Goal: Leave review/rating: Leave review/rating

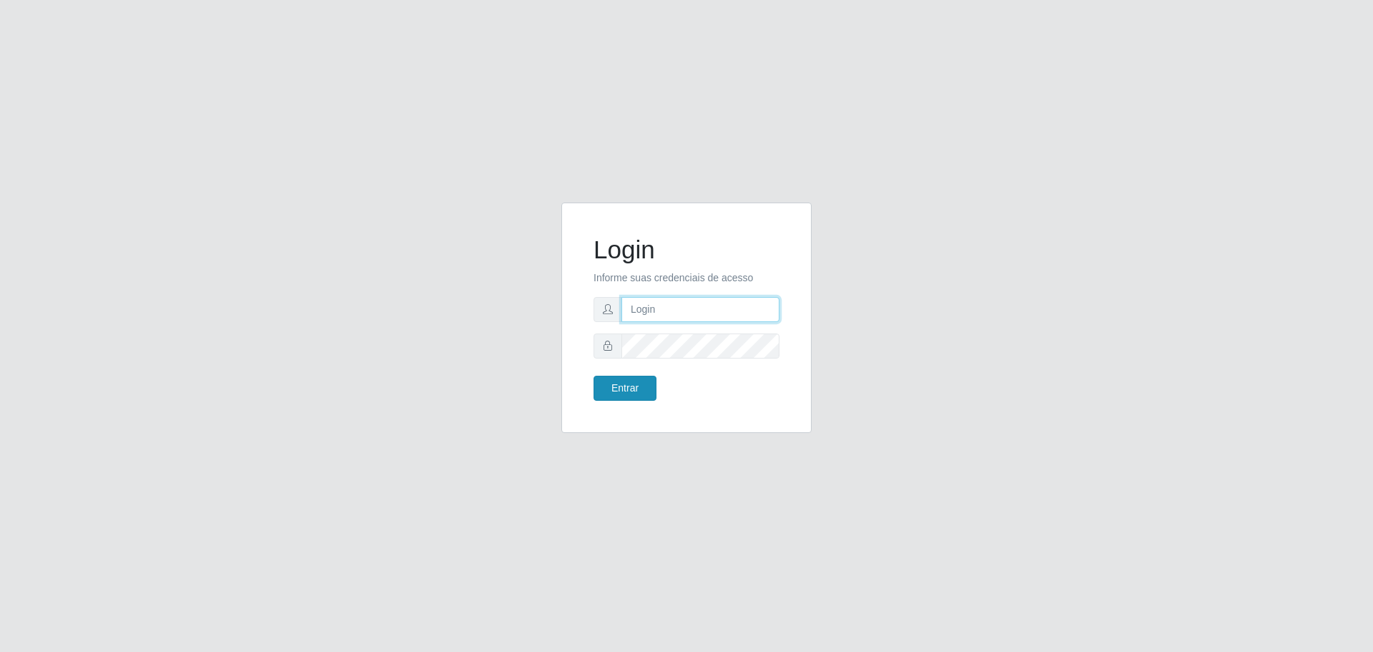
type input "[EMAIL_ADDRESS][DOMAIN_NAME]"
click at [616, 390] on button "Entrar" at bounding box center [625, 388] width 63 height 25
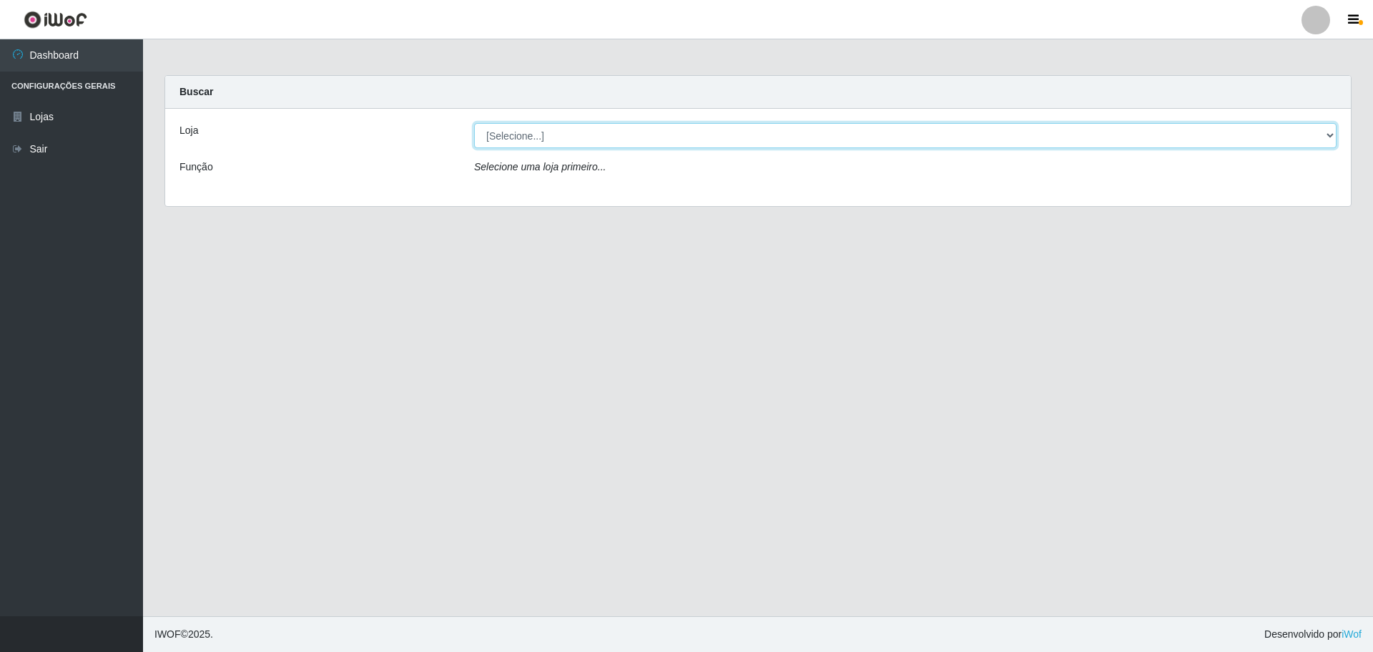
click at [813, 140] on select "[Selecione...] [GEOGRAPHIC_DATA] - [GEOGRAPHIC_DATA][DATE]" at bounding box center [905, 135] width 863 height 25
select select "527"
click at [474, 123] on select "[Selecione...] [GEOGRAPHIC_DATA] - [GEOGRAPHIC_DATA][DATE]" at bounding box center [905, 135] width 863 height 25
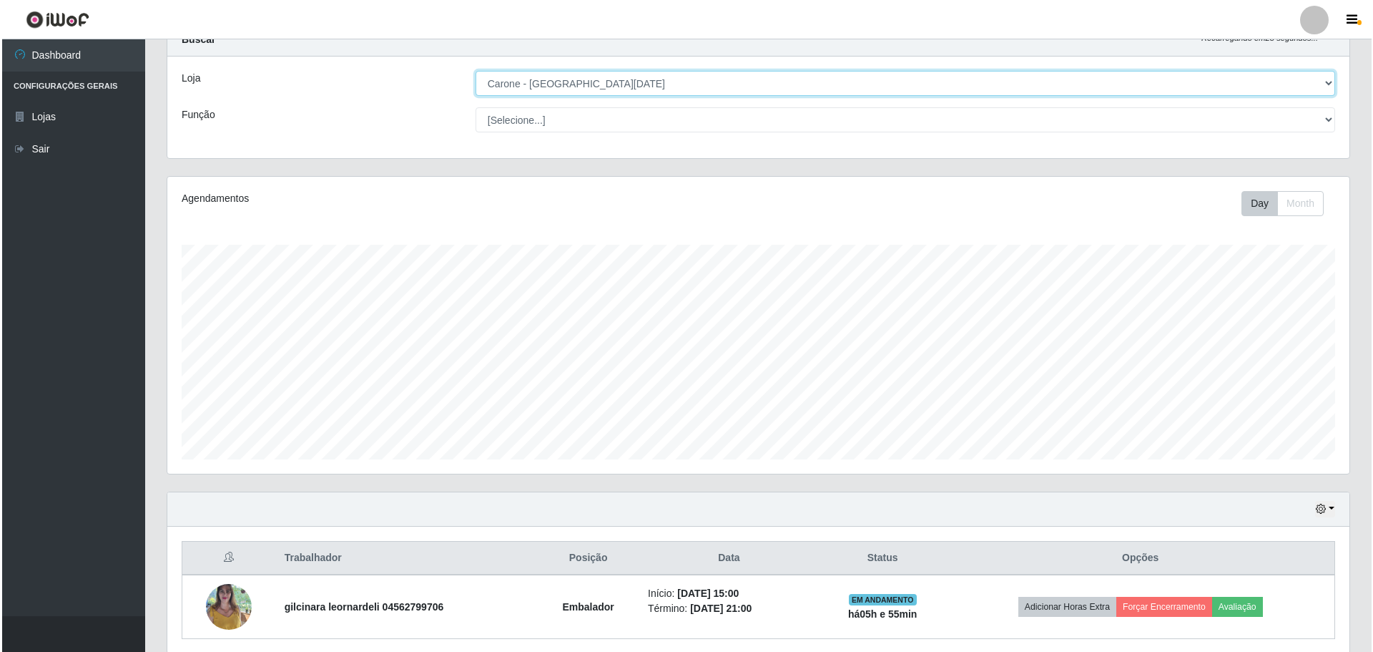
scroll to position [107, 0]
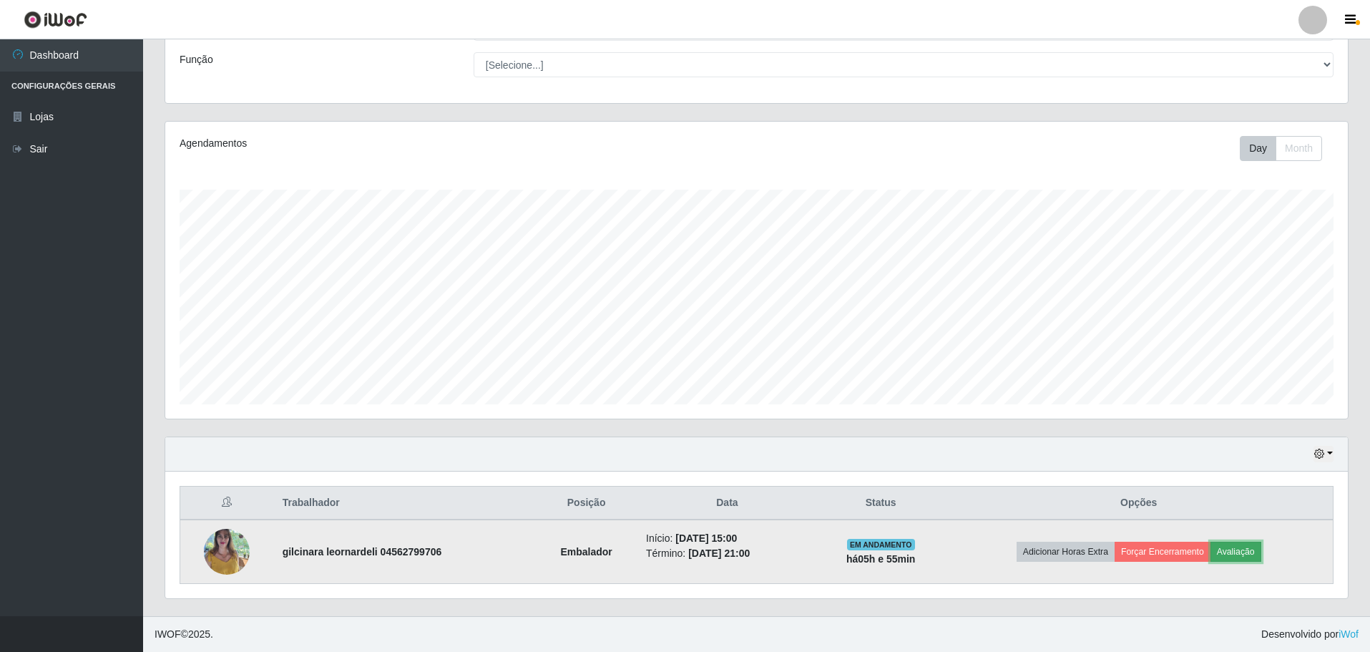
click at [1258, 555] on button "Avaliação" at bounding box center [1235, 552] width 51 height 20
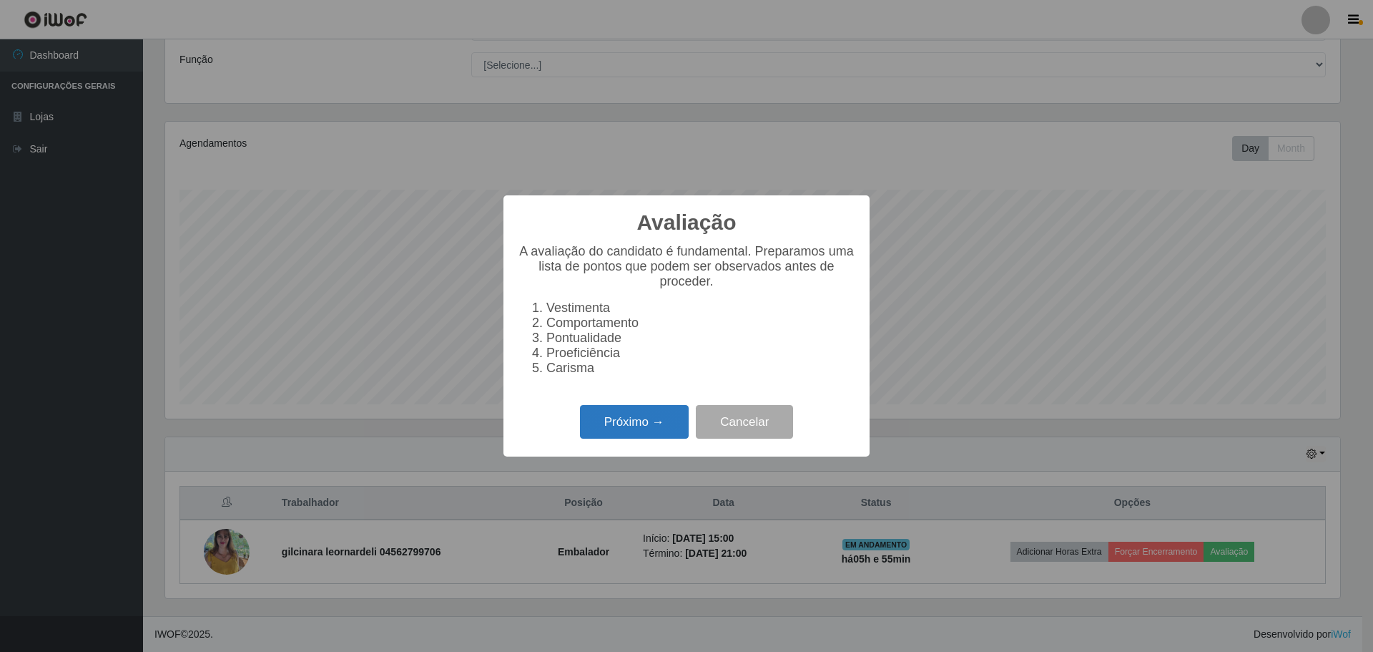
click at [641, 428] on button "Próximo →" at bounding box center [634, 422] width 109 height 34
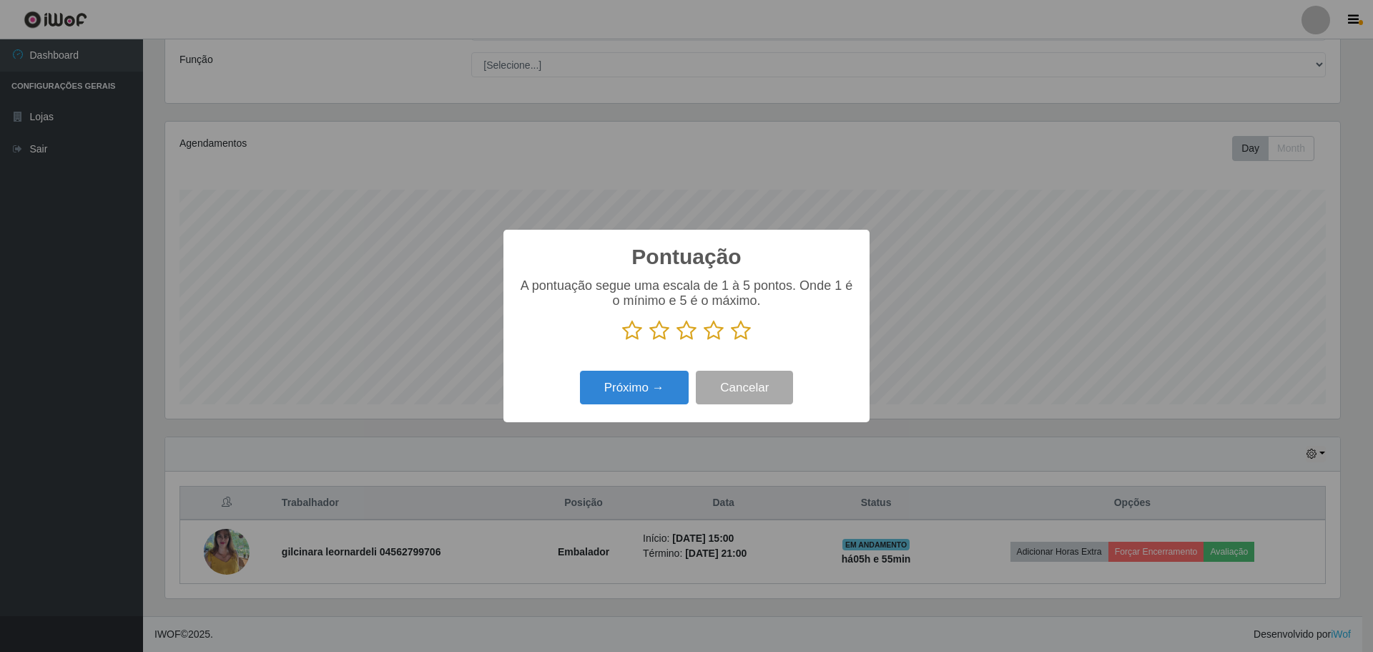
scroll to position [715059, 714181]
click at [743, 336] on icon at bounding box center [741, 330] width 20 height 21
click at [731, 341] on input "radio" at bounding box center [731, 341] width 0 height 0
click at [643, 399] on button "Próximo →" at bounding box center [634, 388] width 109 height 34
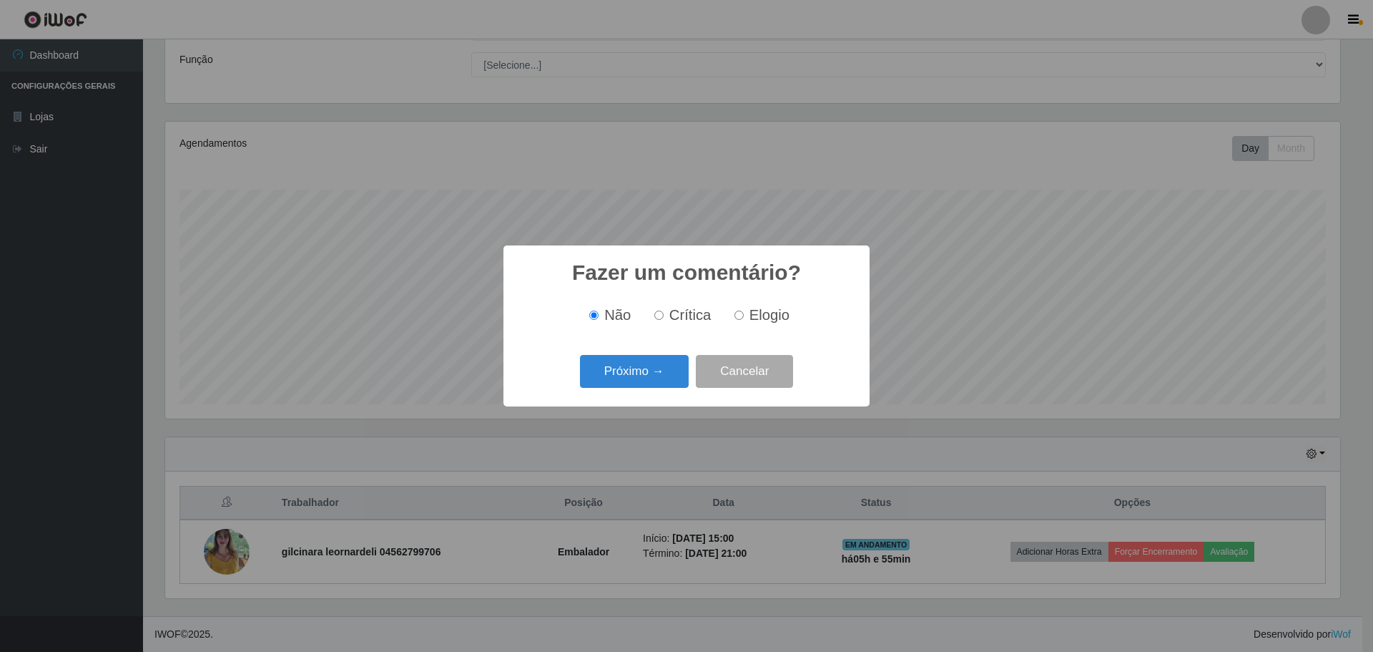
click at [737, 314] on input "Elogio" at bounding box center [739, 314] width 9 height 9
radio input "true"
click at [646, 377] on button "Próximo →" at bounding box center [634, 372] width 109 height 34
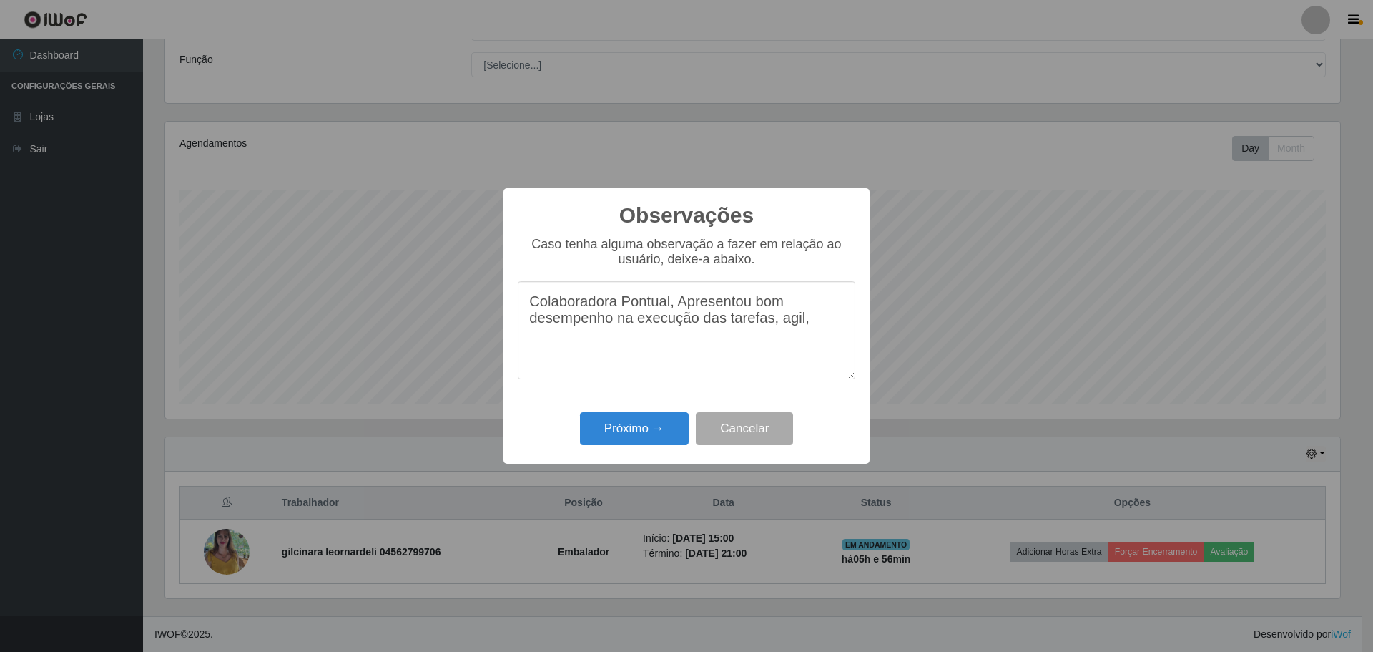
click at [793, 332] on textarea "Colaboradora Pontual, Apresentou bom desempenho na execução das tarefas, agil," at bounding box center [687, 330] width 338 height 98
click at [788, 329] on textarea "Colaboradora Pontual, Apresentou bom desempenho na execução das tarefas, agil," at bounding box center [687, 330] width 338 height 98
click at [783, 324] on textarea "Colaboradora Pontual, Apresentou bom desempenho na execução das tarefas, agil," at bounding box center [687, 330] width 338 height 98
drag, startPoint x: 783, startPoint y: 327, endPoint x: 790, endPoint y: 328, distance: 7.9
click at [790, 328] on textarea "Colaboradora Pontual, Apresentou bom desempenho na execução das tarefas, agil," at bounding box center [687, 330] width 338 height 98
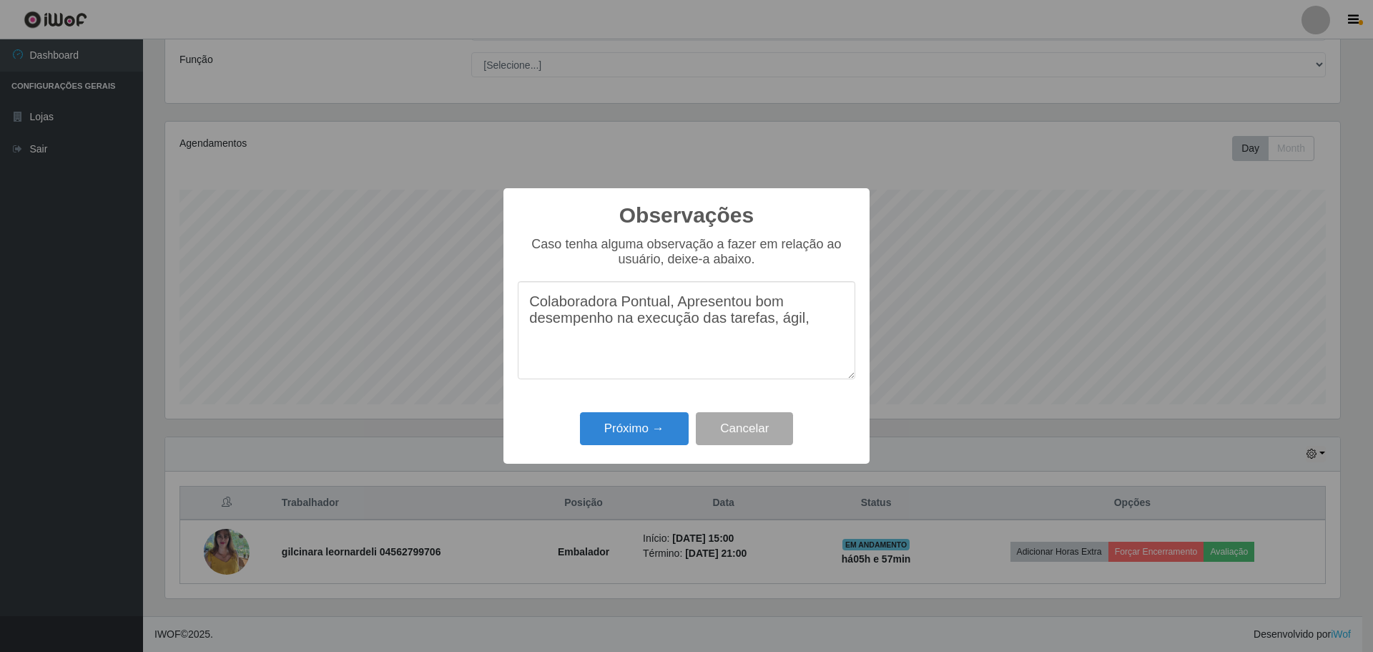
click at [810, 330] on textarea "Colaboradora Pontual, Apresentou bom desempenho na execução das tarefas, ágil," at bounding box center [687, 330] width 338 height 98
type textarea "Colaboradora Pontual, Apresentou bom desempenho na execução das tarefas, ágil, …"
click at [631, 434] on button "Próximo →" at bounding box center [634, 429] width 109 height 34
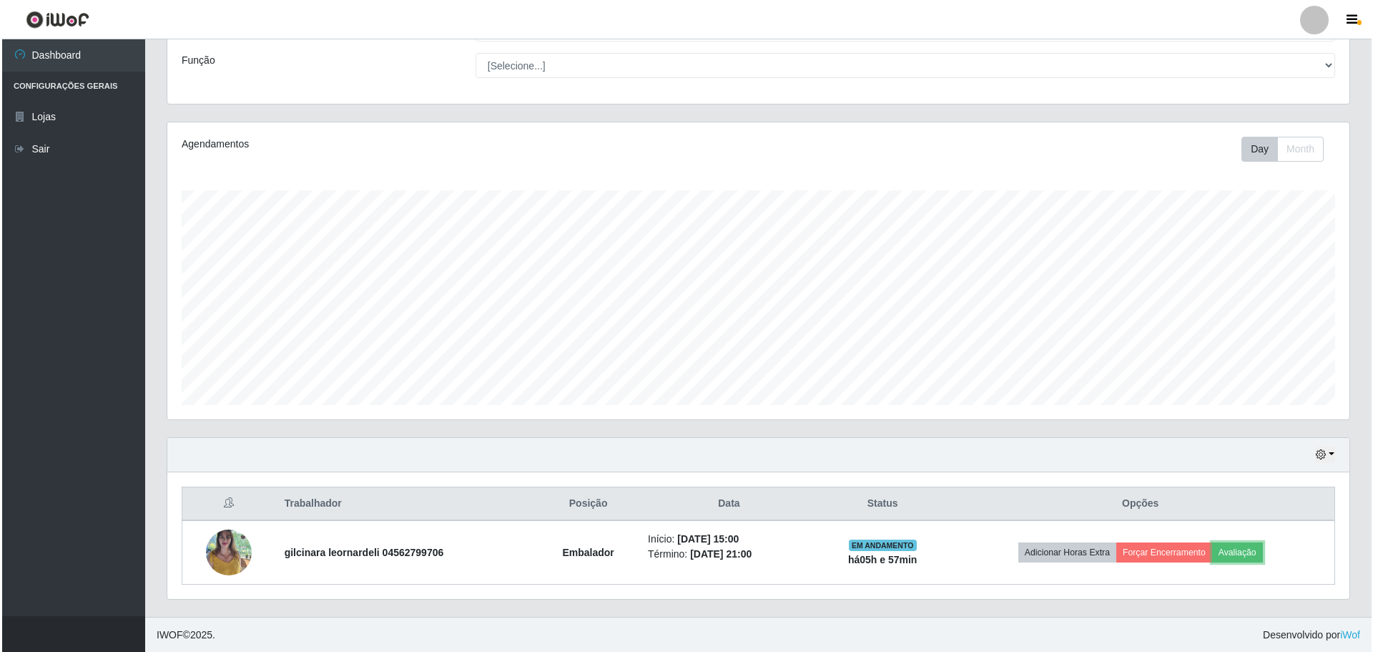
scroll to position [107, 0]
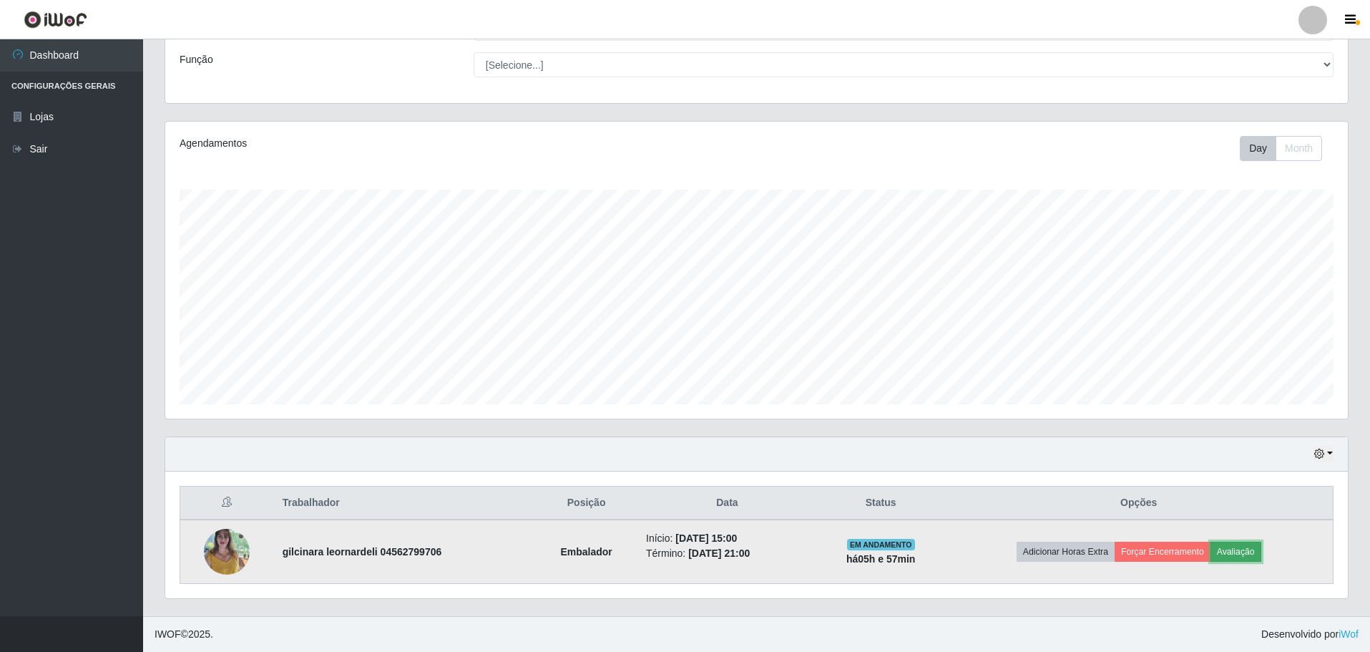
click at [1246, 553] on button "Avaliação" at bounding box center [1235, 552] width 51 height 20
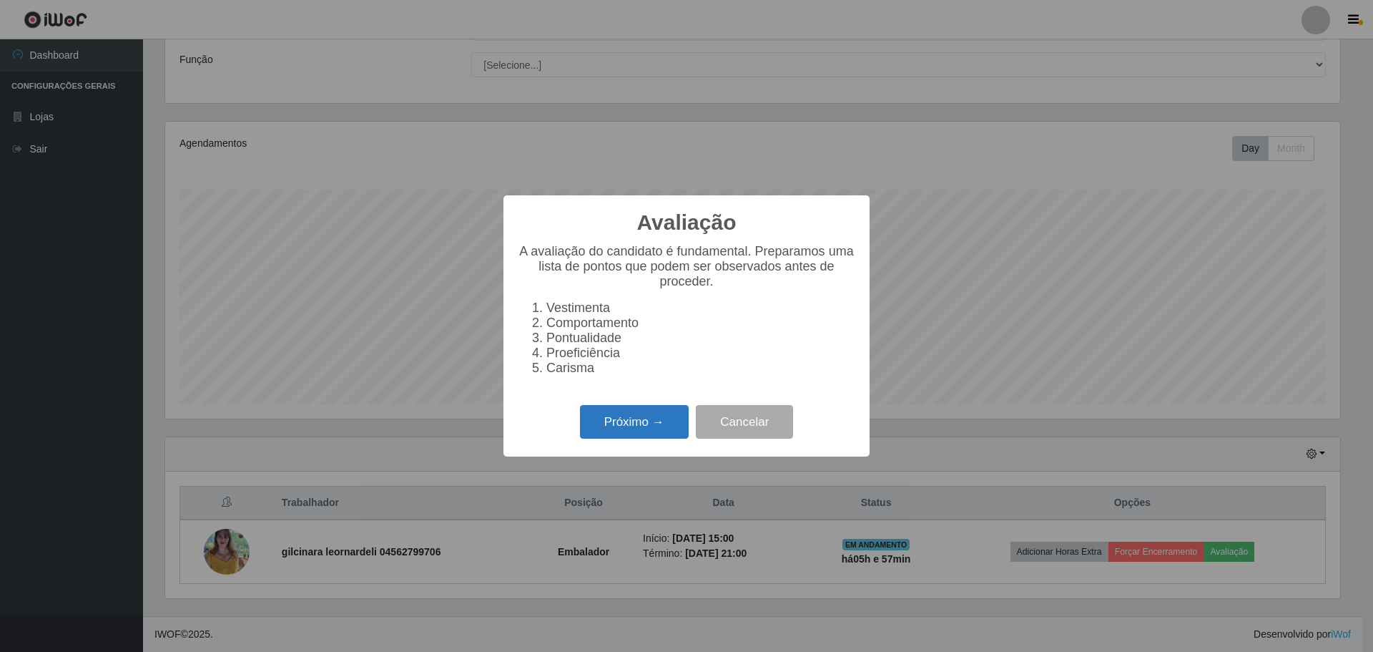
click at [632, 437] on button "Próximo →" at bounding box center [634, 422] width 109 height 34
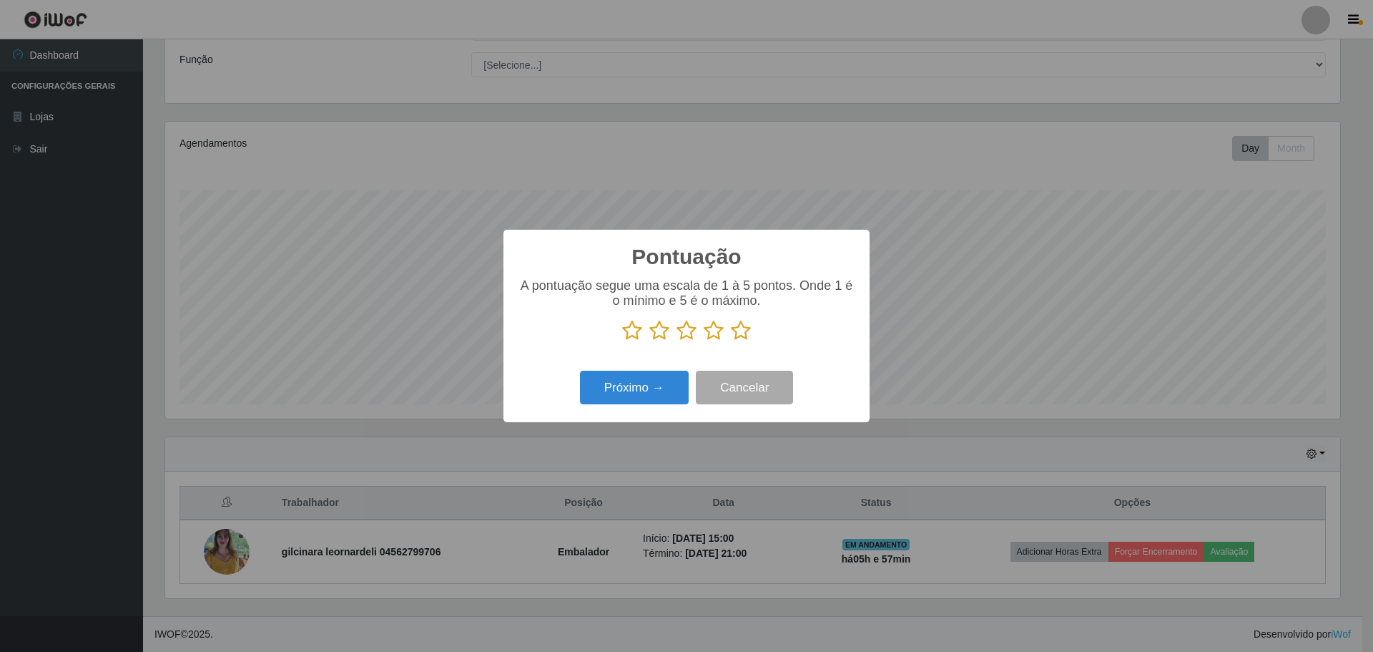
scroll to position [715059, 714181]
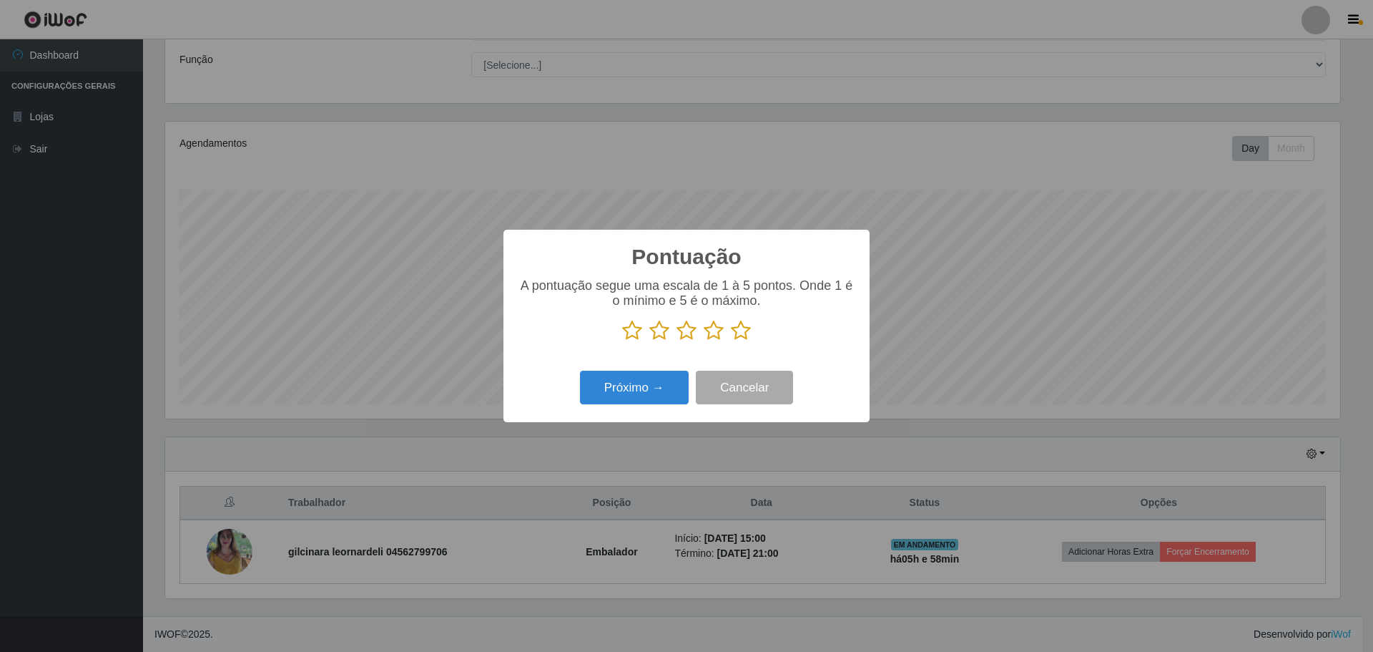
click at [742, 328] on icon at bounding box center [741, 330] width 20 height 21
click at [731, 341] on input "radio" at bounding box center [731, 341] width 0 height 0
click at [622, 391] on button "Próximo →" at bounding box center [634, 388] width 109 height 34
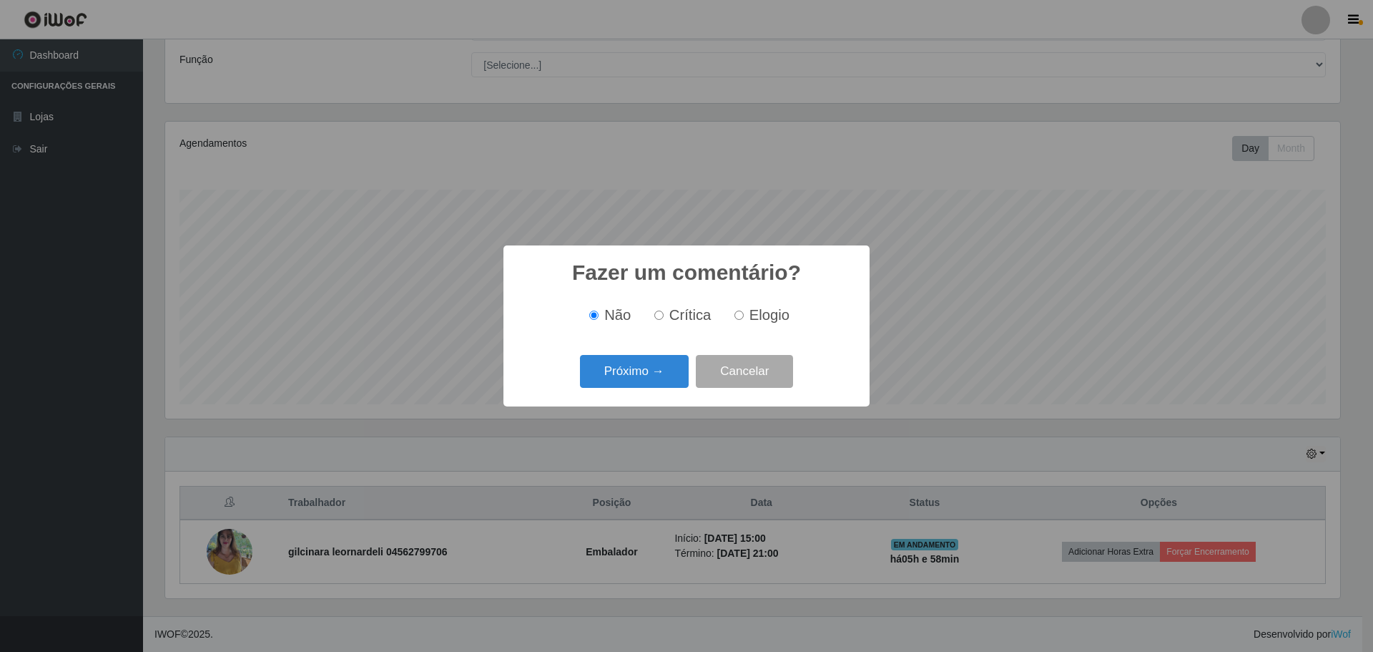
click at [737, 315] on input "Elogio" at bounding box center [739, 314] width 9 height 9
radio input "true"
click at [650, 375] on button "Próximo →" at bounding box center [634, 372] width 109 height 34
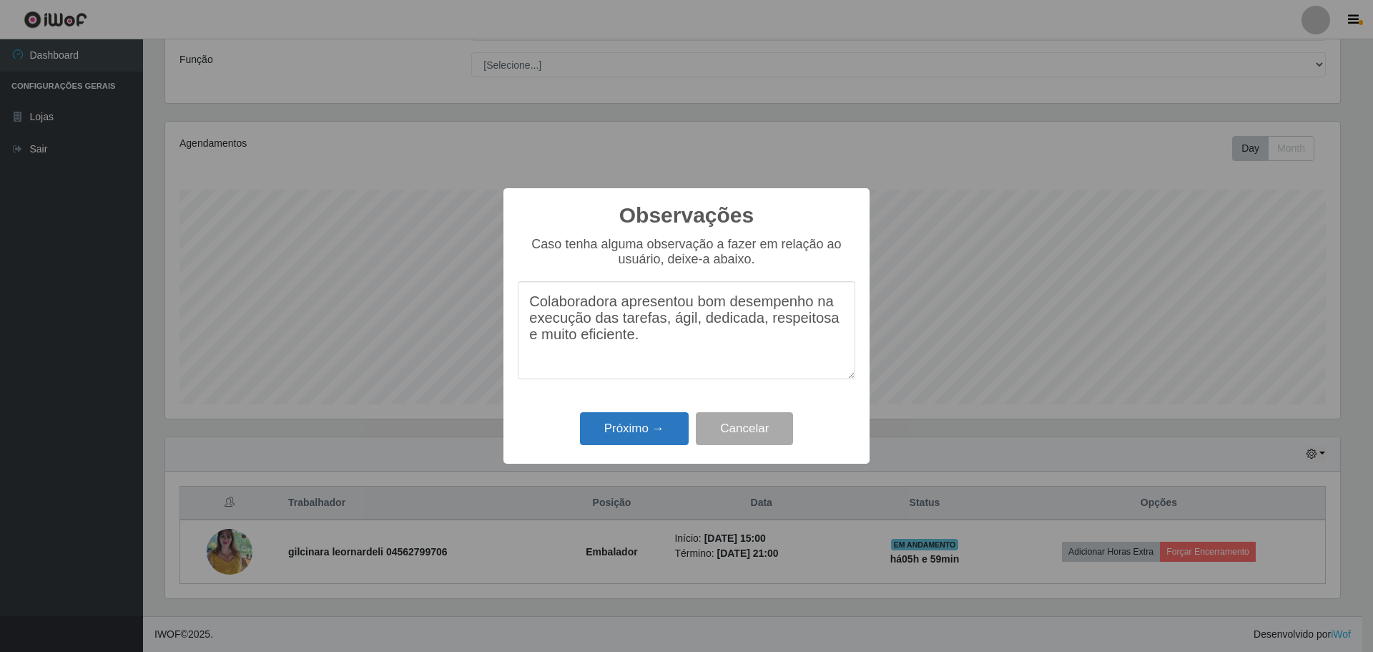
type textarea "Colaboradora apresentou bom desempenho na execução das tarefas, ágil, dedicada,…"
click at [623, 427] on button "Próximo →" at bounding box center [634, 429] width 109 height 34
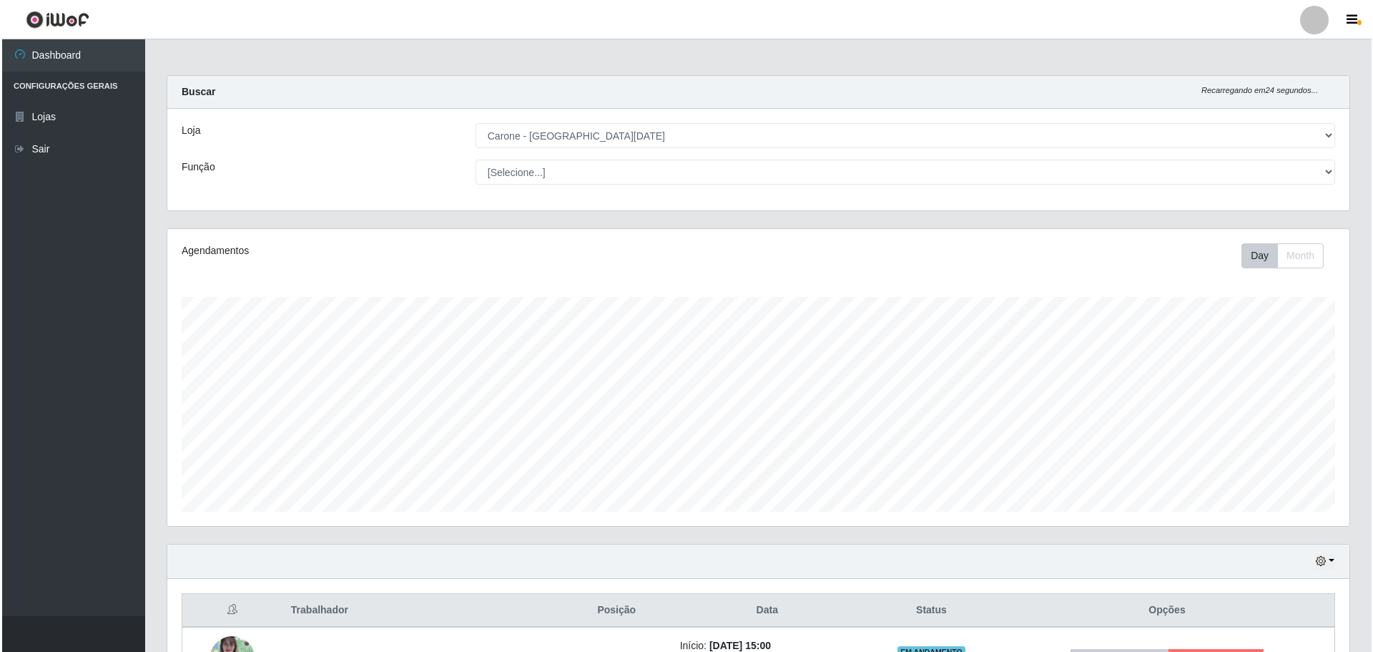
scroll to position [107, 0]
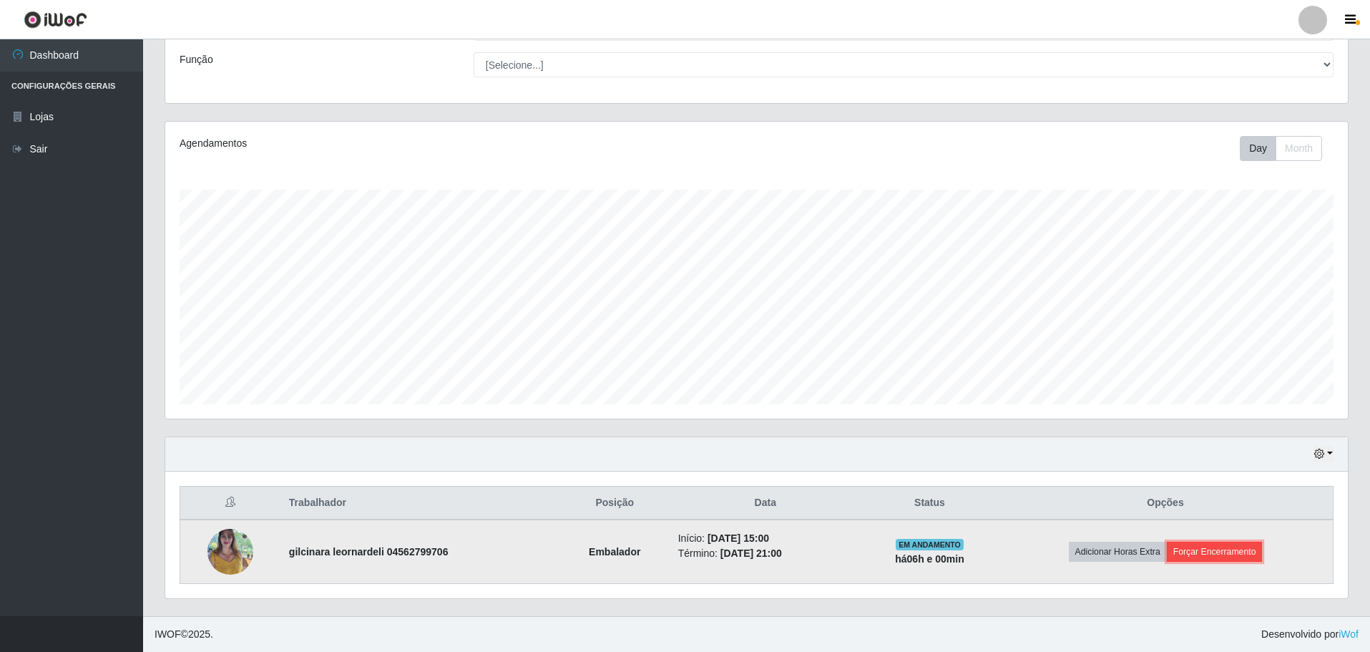
click at [1216, 549] on button "Forçar Encerramento" at bounding box center [1215, 552] width 96 height 20
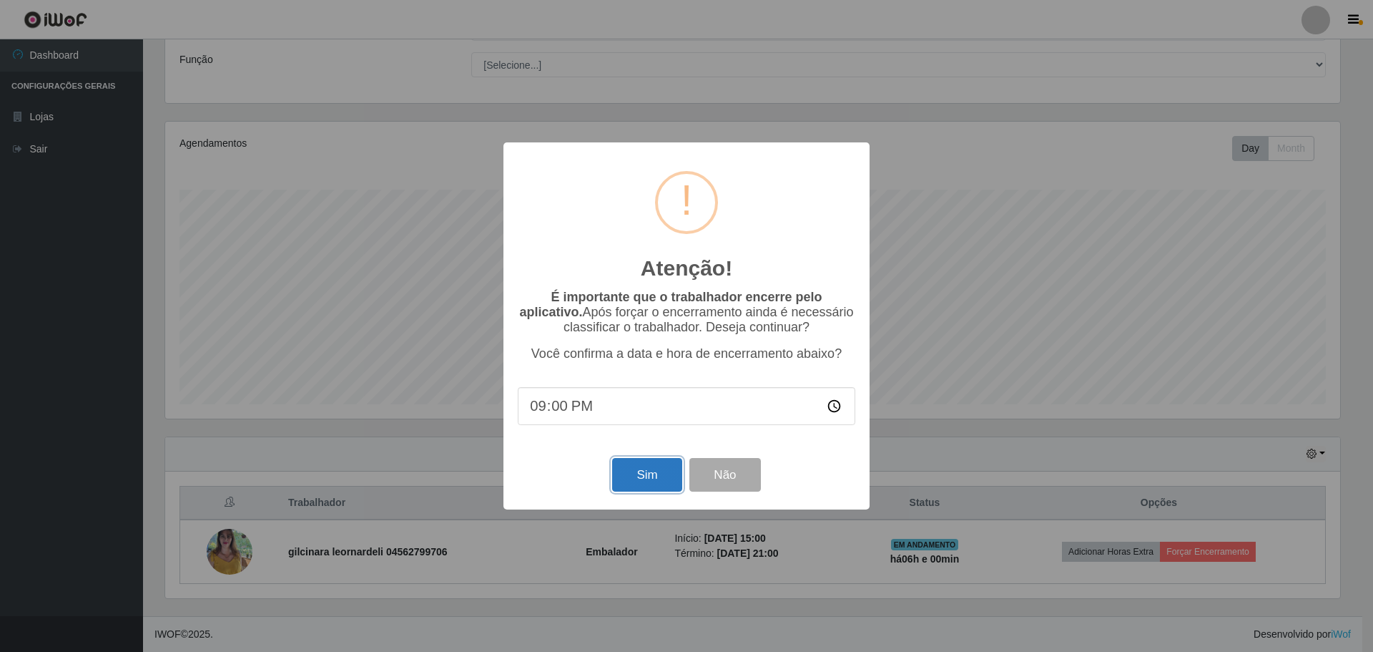
click at [646, 491] on button "Sim" at bounding box center [646, 475] width 69 height 34
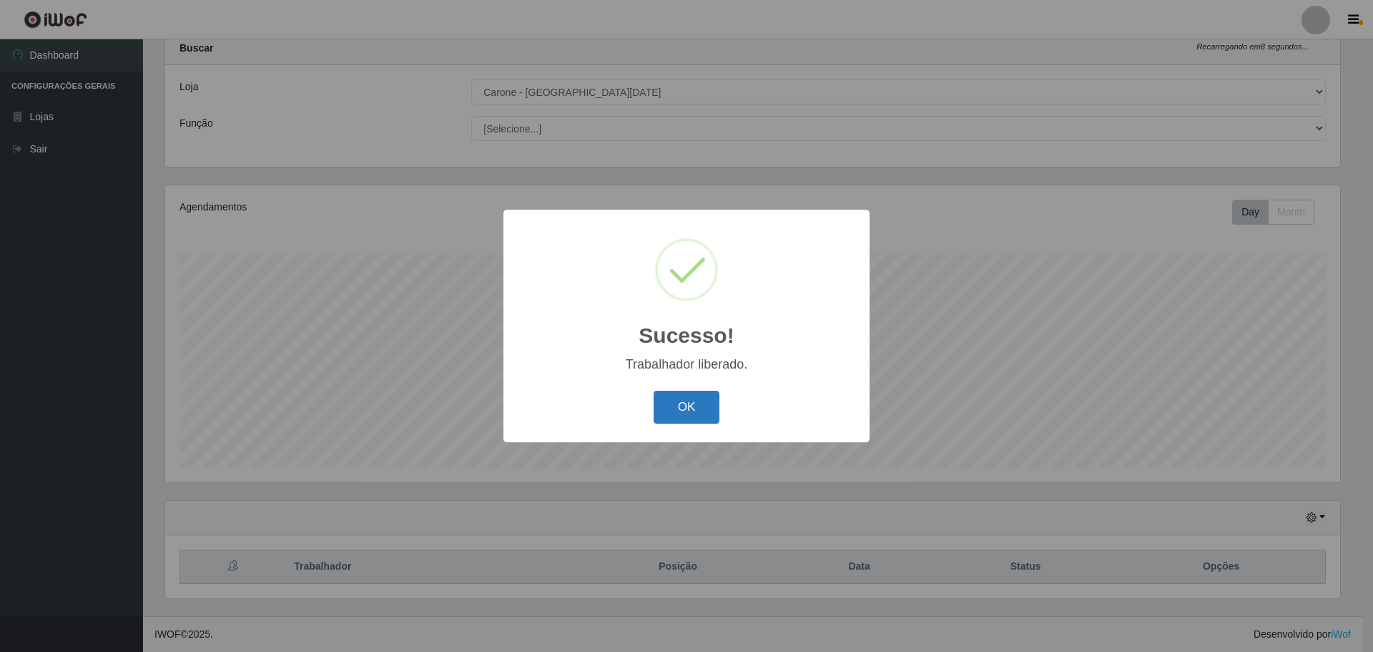
click at [695, 416] on button "OK" at bounding box center [687, 408] width 67 height 34
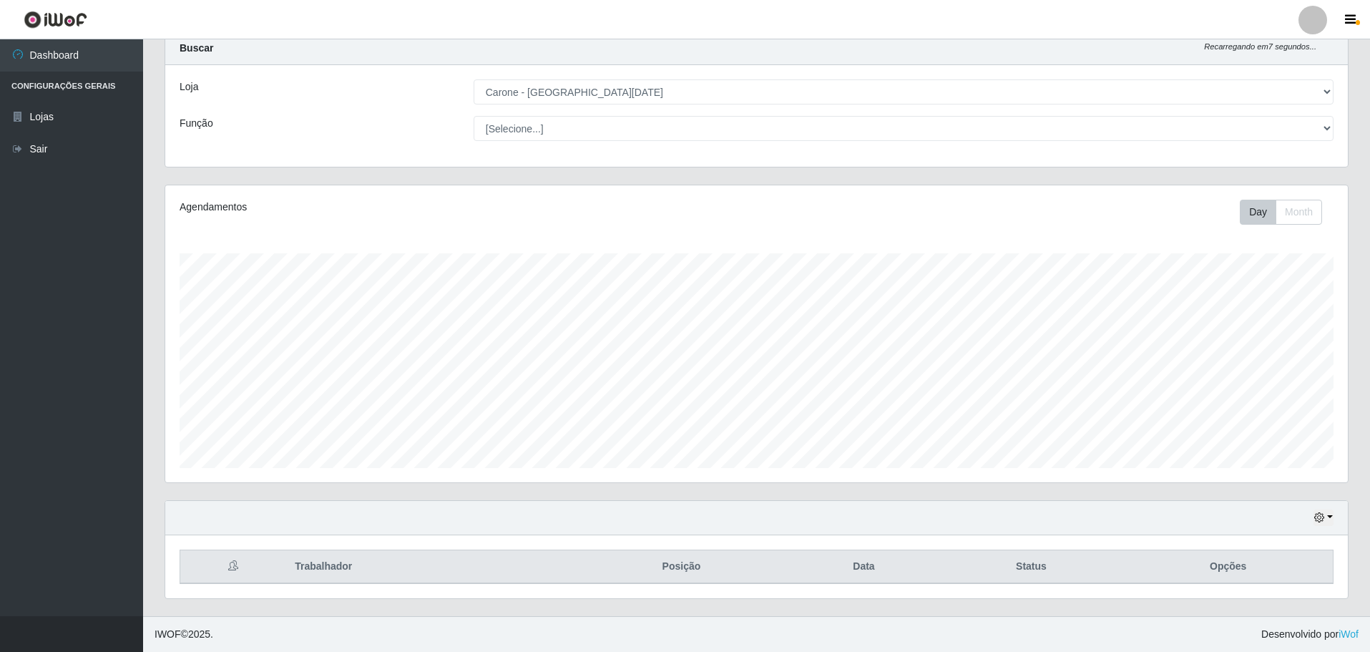
scroll to position [0, 0]
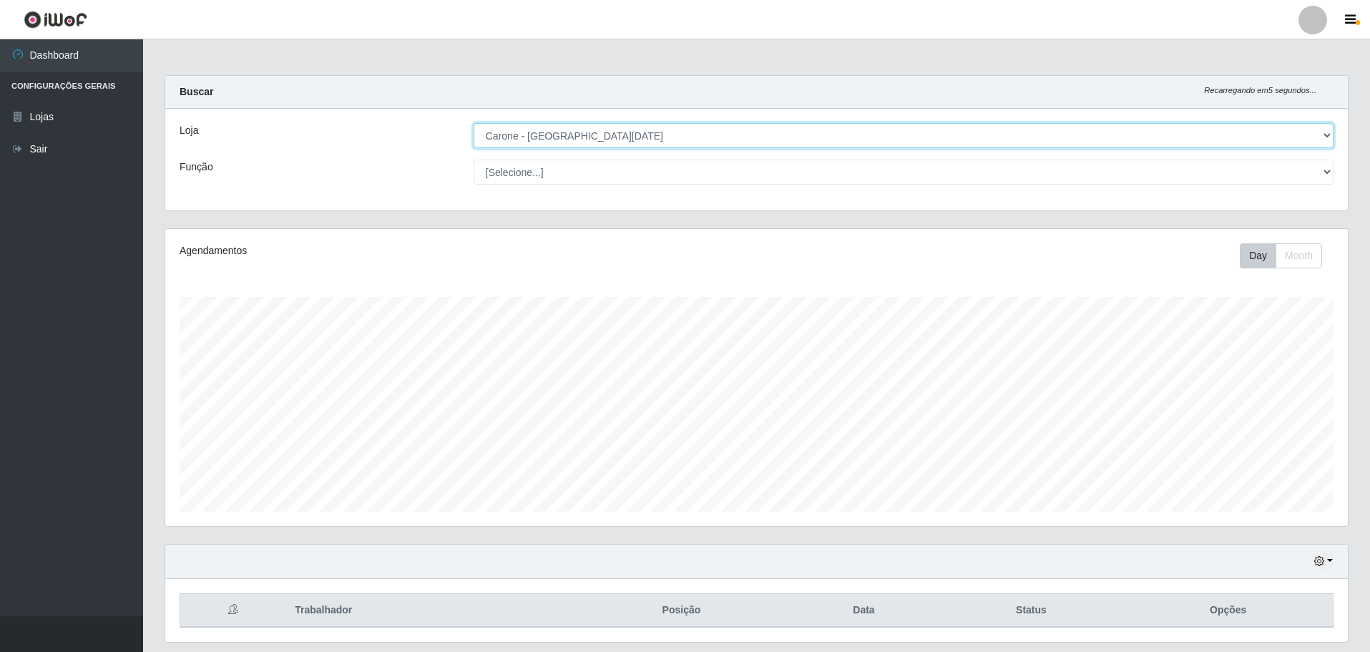
click at [627, 136] on select "[Selecione...] [GEOGRAPHIC_DATA] - [GEOGRAPHIC_DATA][DATE]" at bounding box center [904, 135] width 860 height 25
click at [474, 123] on select "[Selecione...] [GEOGRAPHIC_DATA] - [GEOGRAPHIC_DATA][DATE]" at bounding box center [904, 135] width 860 height 25
